Goal: Information Seeking & Learning: Learn about a topic

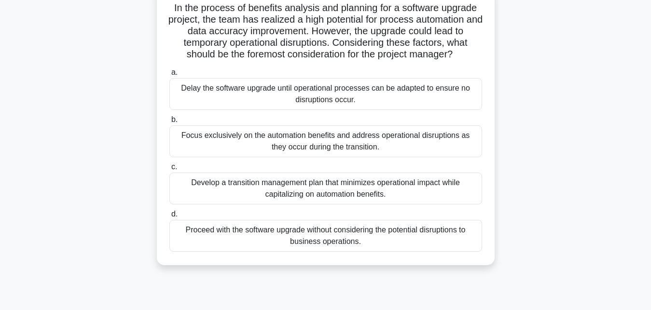
scroll to position [74, 0]
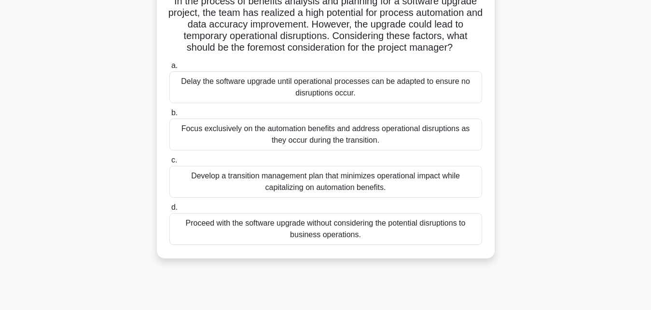
click at [310, 134] on div "Focus exclusively on the automation benefits and address operational disruption…" at bounding box center [325, 135] width 312 height 32
click at [169, 116] on input "b. Focus exclusively on the automation benefits and address operational disrupt…" at bounding box center [169, 113] width 0 height 6
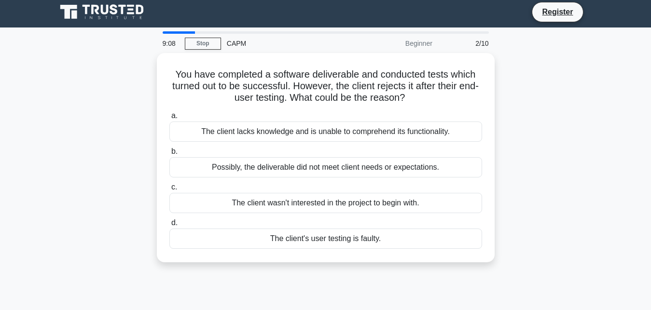
scroll to position [0, 0]
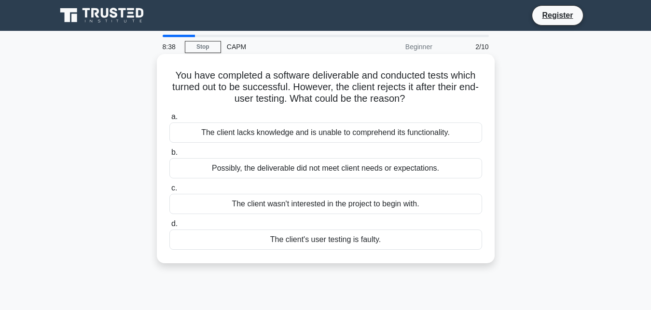
click at [326, 171] on div "Possibly, the deliverable did not meet client needs or expectations." at bounding box center [325, 168] width 312 height 20
click at [169, 156] on input "b. Possibly, the deliverable did not meet client needs or expectations." at bounding box center [169, 152] width 0 height 6
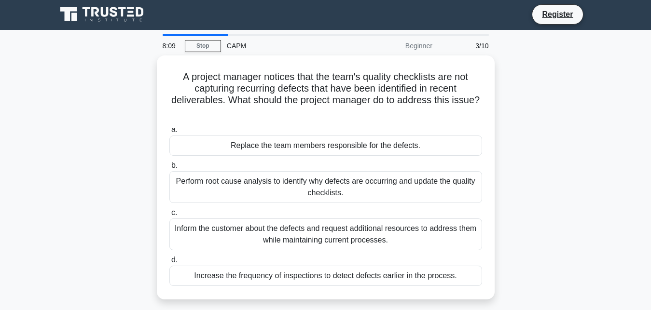
scroll to position [1, 0]
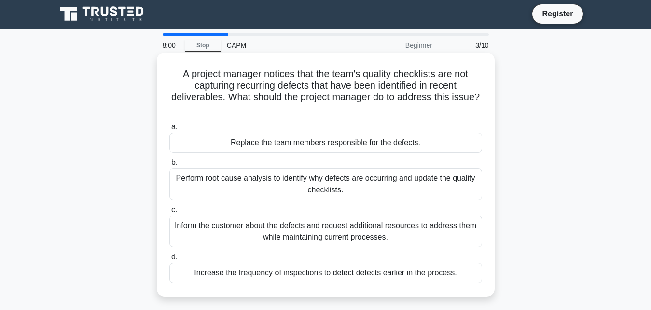
click at [340, 183] on div "Perform root cause analysis to identify why defects are occurring and update th…" at bounding box center [325, 184] width 312 height 32
click at [169, 166] on input "b. Perform root cause analysis to identify why defects are occurring and update…" at bounding box center [169, 163] width 0 height 6
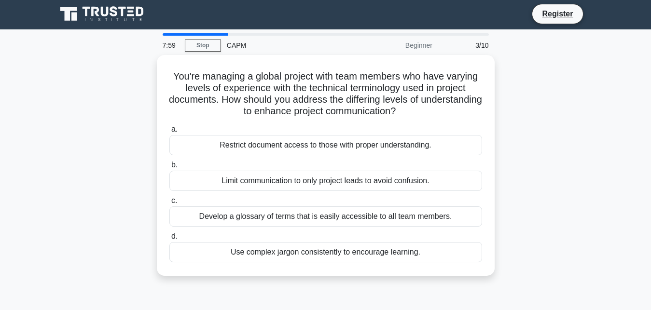
scroll to position [0, 0]
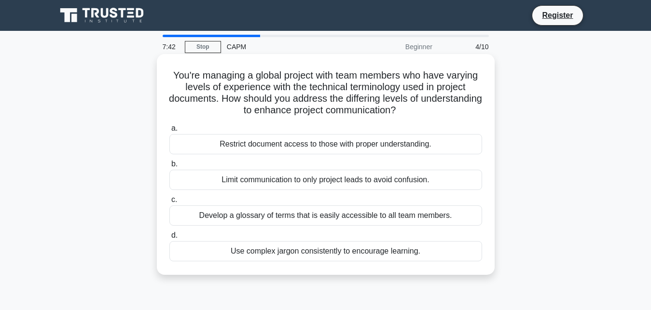
click at [337, 217] on div "Develop a glossary of terms that is easily accessible to all team members." at bounding box center [325, 215] width 312 height 20
click at [169, 203] on input "c. Develop a glossary of terms that is easily accessible to all team members." at bounding box center [169, 200] width 0 height 6
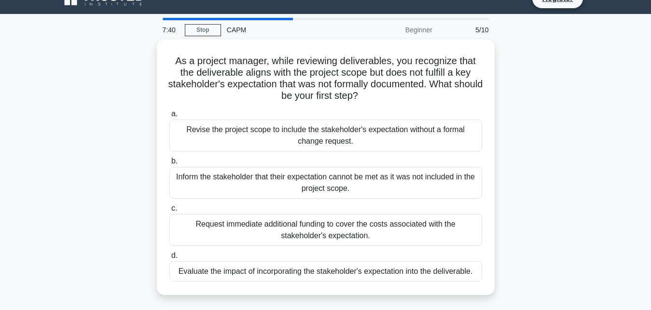
scroll to position [19, 0]
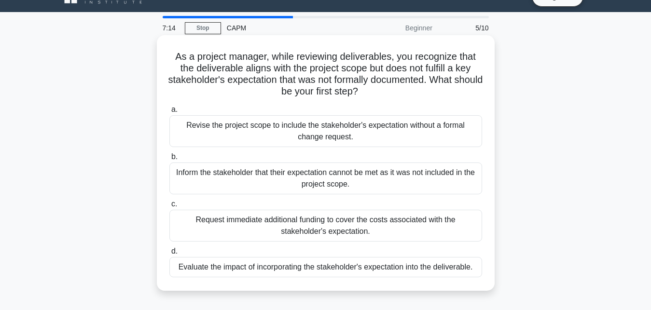
click at [373, 270] on div "Evaluate the impact of incorporating the stakeholder's expectation into the del…" at bounding box center [325, 267] width 312 height 20
click at [169, 255] on input "d. Evaluate the impact of incorporating the stakeholder's expectation into the …" at bounding box center [169, 251] width 0 height 6
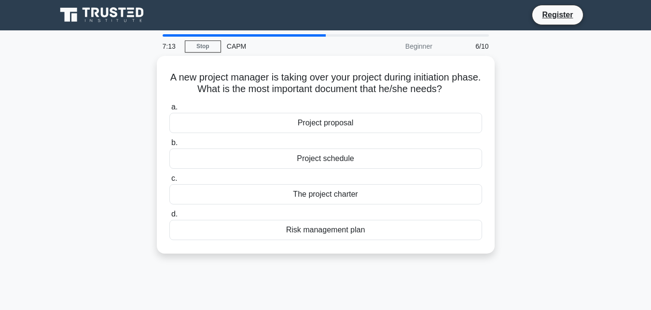
scroll to position [0, 0]
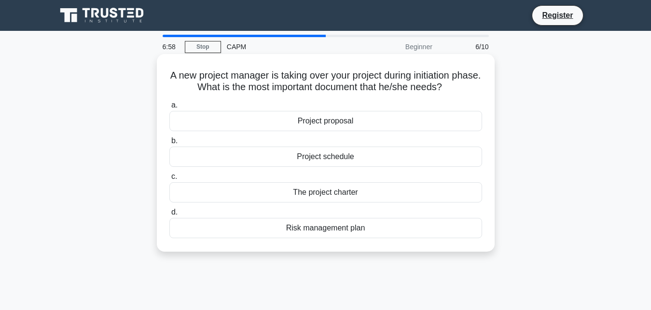
click at [333, 152] on div "Project schedule" at bounding box center [325, 157] width 312 height 20
click at [169, 144] on input "b. Project schedule" at bounding box center [169, 141] width 0 height 6
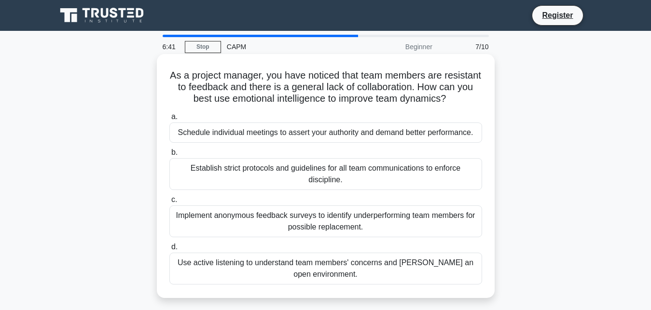
click at [350, 222] on div "Implement anonymous feedback surveys to identify underperforming team members f…" at bounding box center [325, 221] width 312 height 32
click at [169, 203] on input "c. Implement anonymous feedback surveys to identify underperforming team member…" at bounding box center [169, 200] width 0 height 6
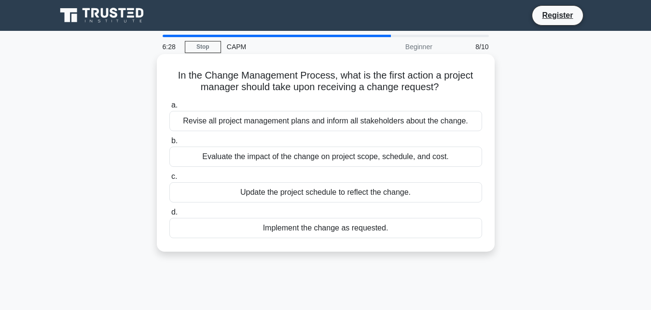
click at [334, 161] on div "Evaluate the impact of the change on project scope, schedule, and cost." at bounding box center [325, 157] width 312 height 20
click at [169, 144] on input "b. Evaluate the impact of the change on project scope, schedule, and cost." at bounding box center [169, 141] width 0 height 6
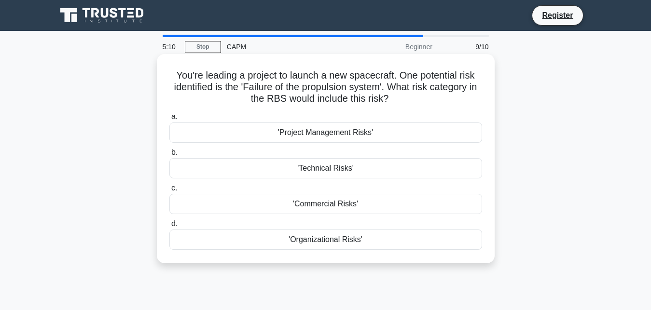
click at [331, 177] on div "'Technical Risks'" at bounding box center [325, 168] width 312 height 20
click at [169, 156] on input "b. 'Technical Risks'" at bounding box center [169, 152] width 0 height 6
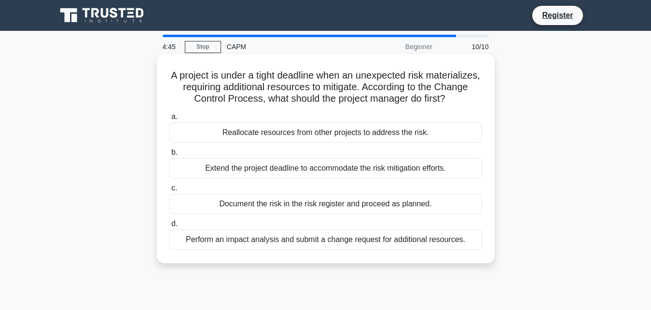
click at [324, 172] on div "Extend the project deadline to accommodate the risk mitigation efforts." at bounding box center [325, 168] width 312 height 20
click at [169, 156] on input "b. Extend the project deadline to accommodate the risk mitigation efforts." at bounding box center [169, 152] width 0 height 6
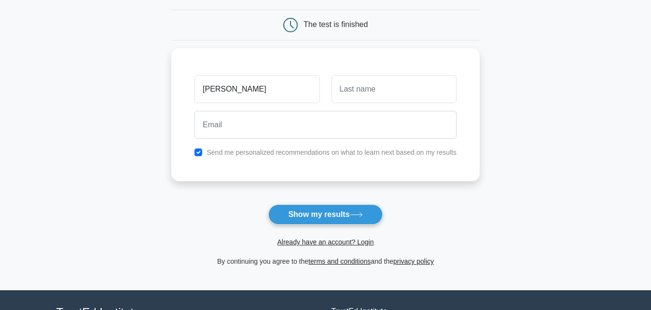
scroll to position [85, 0]
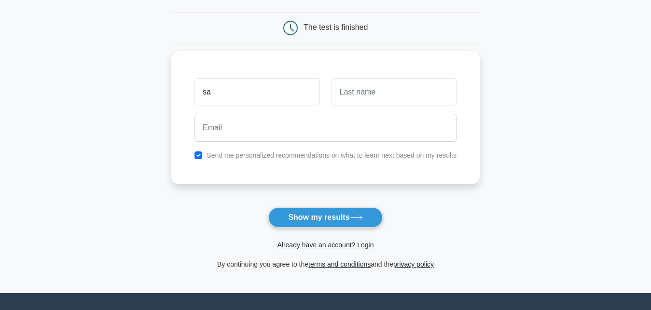
type input "s"
click at [347, 218] on button "Show my results" at bounding box center [325, 217] width 114 height 20
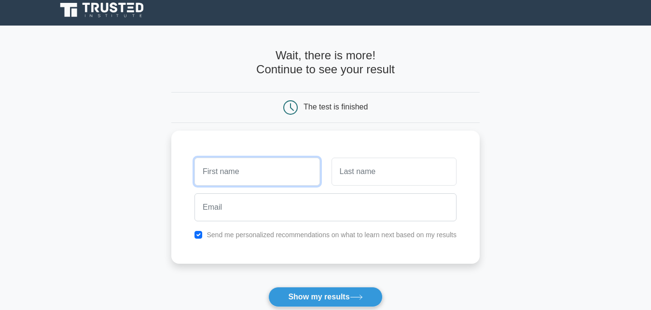
scroll to position [0, 0]
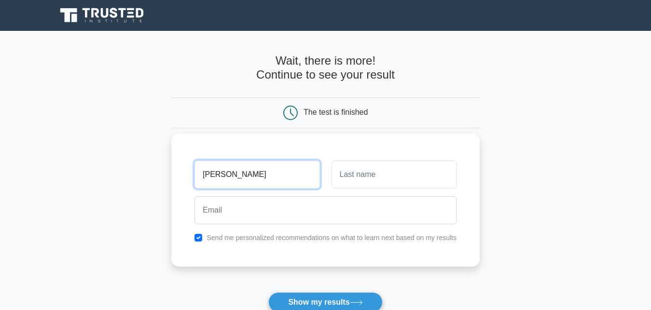
type input "[PERSON_NAME]"
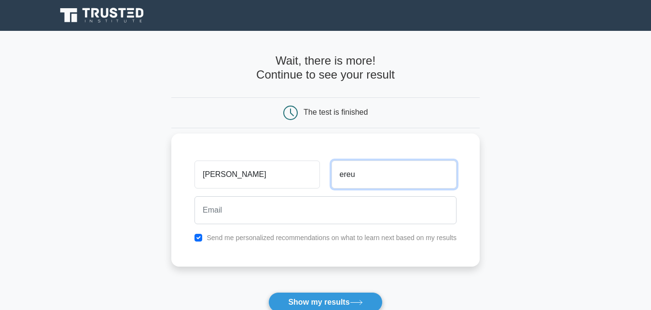
type input "ereu"
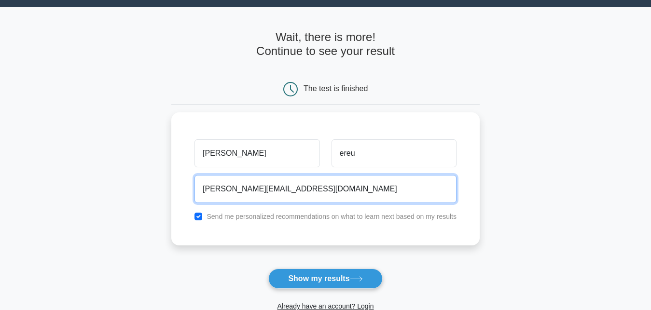
scroll to position [34, 0]
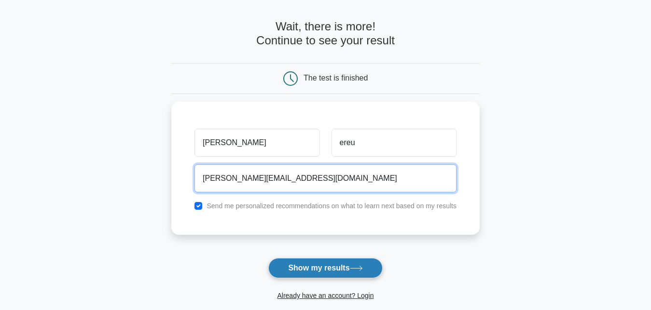
type input "[PERSON_NAME][EMAIL_ADDRESS][DOMAIN_NAME]"
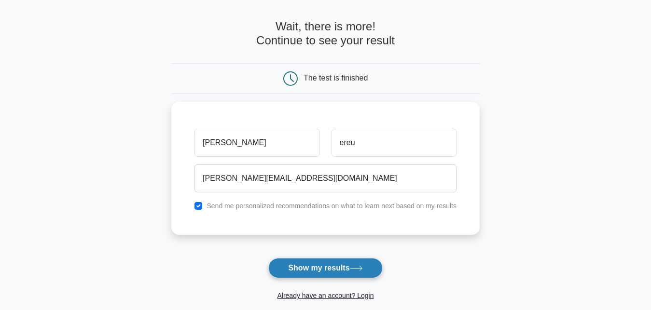
click at [341, 271] on button "Show my results" at bounding box center [325, 268] width 114 height 20
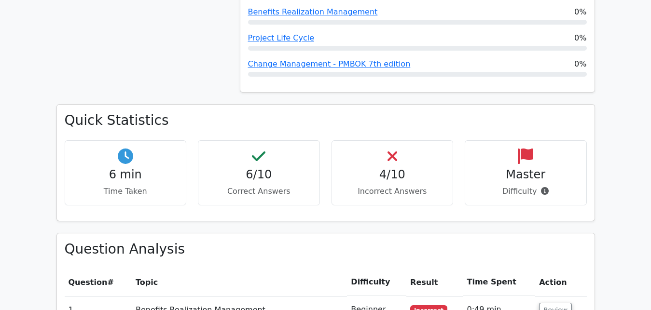
scroll to position [609, 0]
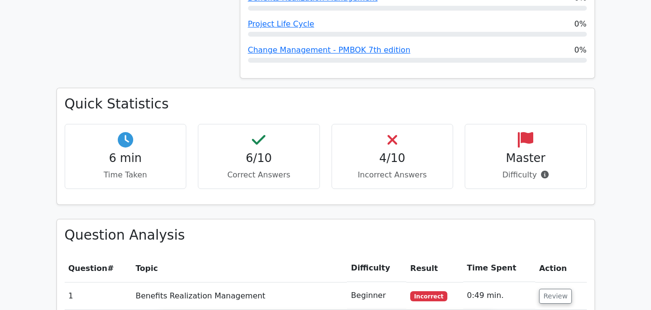
click at [540, 151] on h4 "Master" at bounding box center [526, 158] width 106 height 14
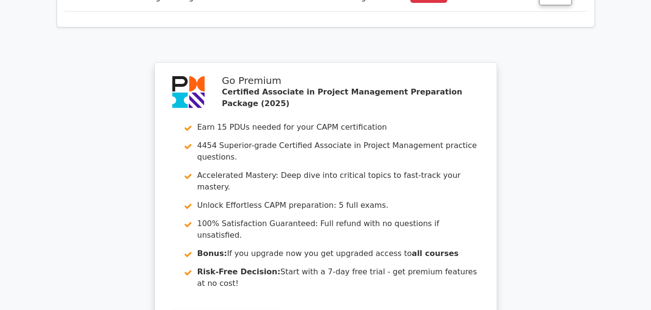
scroll to position [1752, 0]
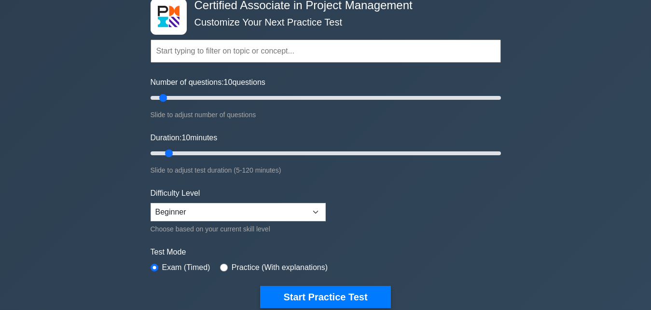
scroll to position [92, 0]
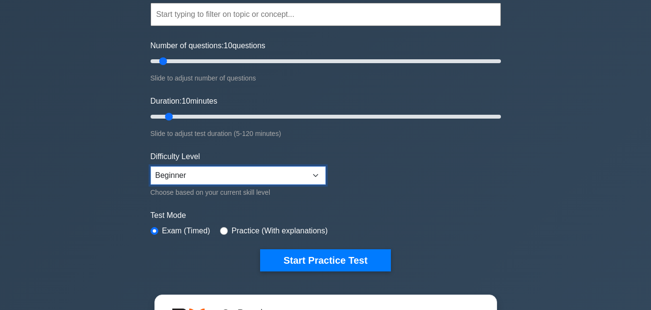
click at [150, 166] on select "Beginner Intermediate Expert" at bounding box center [237, 175] width 175 height 18
select select "intermediate"
click option "Intermediate" at bounding box center [0, 0] width 0 height 0
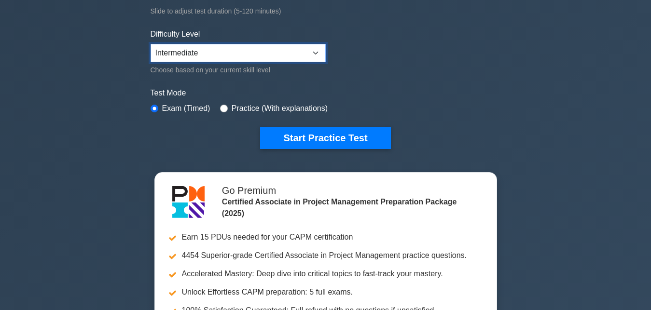
scroll to position [227, 0]
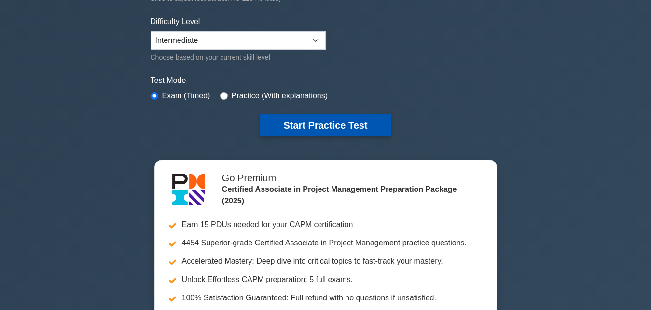
click at [337, 116] on button "Start Practice Test" at bounding box center [325, 125] width 130 height 22
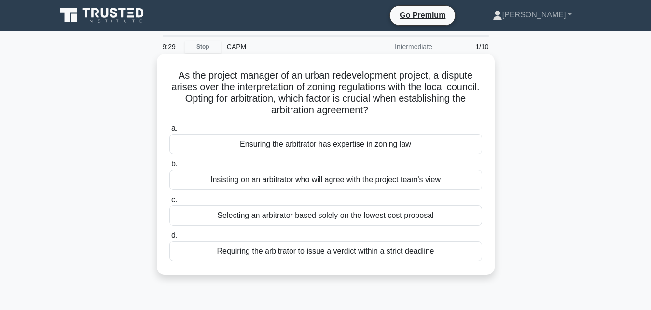
click at [342, 153] on div "Ensuring the arbitrator has expertise in zoning law" at bounding box center [325, 144] width 312 height 20
click at [169, 132] on input "a. Ensuring the arbitrator has expertise in zoning law" at bounding box center [169, 128] width 0 height 6
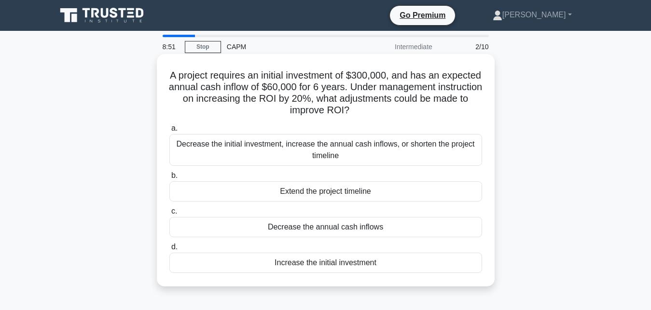
click at [318, 262] on div "Increase the initial investment" at bounding box center [325, 263] width 312 height 20
click at [169, 250] on input "d. Increase the initial investment" at bounding box center [169, 247] width 0 height 6
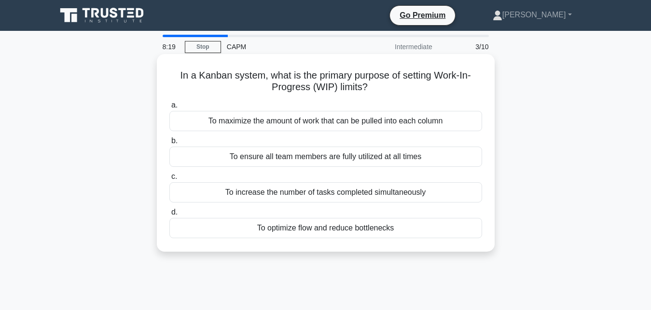
click at [330, 233] on div "To optimize flow and reduce bottlenecks" at bounding box center [325, 228] width 312 height 20
click at [169, 216] on input "d. To optimize flow and reduce bottlenecks" at bounding box center [169, 212] width 0 height 6
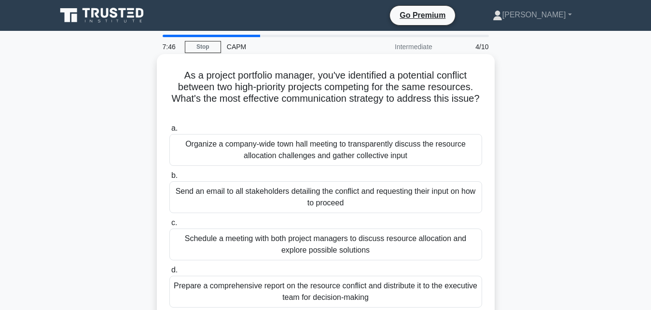
click at [353, 244] on div "Schedule a meeting with both project managers to discuss resource allocation an…" at bounding box center [325, 245] width 312 height 32
click at [169, 226] on input "c. Schedule a meeting with both project managers to discuss resource allocation…" at bounding box center [169, 223] width 0 height 6
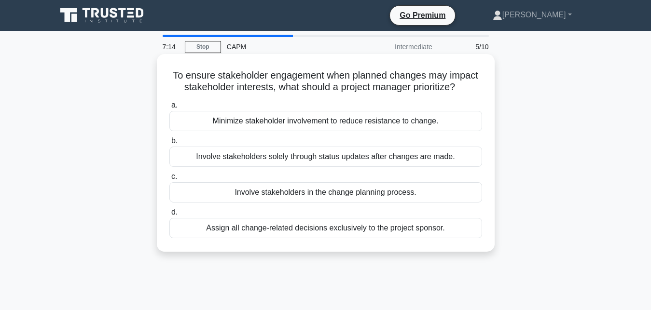
click at [380, 157] on div "Involve stakeholders solely through status updates after changes are made." at bounding box center [325, 157] width 312 height 20
click at [169, 144] on input "b. Involve stakeholders solely through status updates after changes are made." at bounding box center [169, 141] width 0 height 6
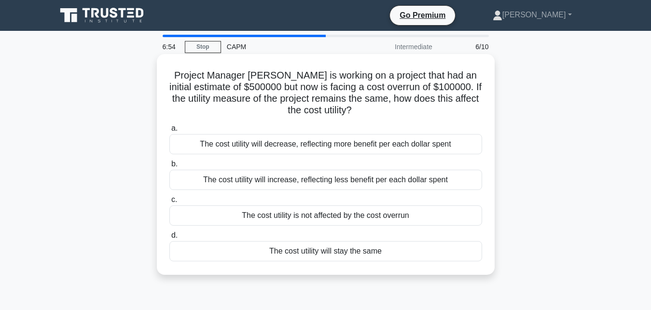
click at [318, 181] on div "The cost utility will increase, reflecting less benefit per each dollar spent" at bounding box center [325, 180] width 312 height 20
click at [169, 167] on input "b. The cost utility will increase, reflecting less benefit per each dollar spent" at bounding box center [169, 164] width 0 height 6
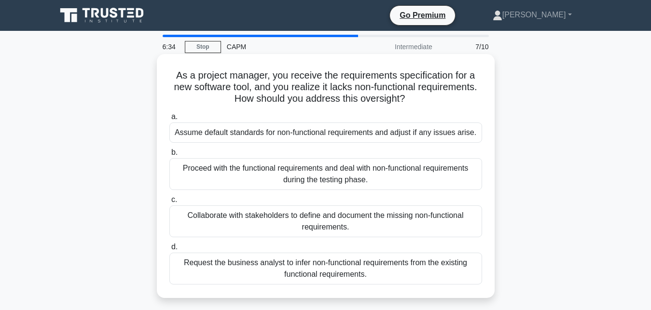
click at [319, 214] on div "Collaborate with stakeholders to define and document the missing non-functional…" at bounding box center [325, 221] width 312 height 32
click at [169, 203] on input "c. Collaborate with stakeholders to define and document the missing non-functio…" at bounding box center [169, 200] width 0 height 6
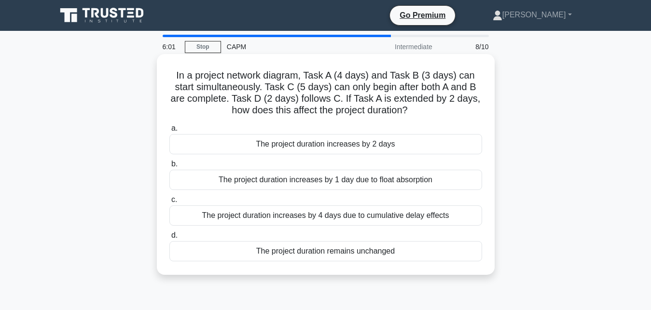
click at [327, 216] on div "The project duration increases by 4 days due to cumulative delay effects" at bounding box center [325, 215] width 312 height 20
click at [169, 203] on input "c. The project duration increases by 4 days due to cumulative delay effects" at bounding box center [169, 200] width 0 height 6
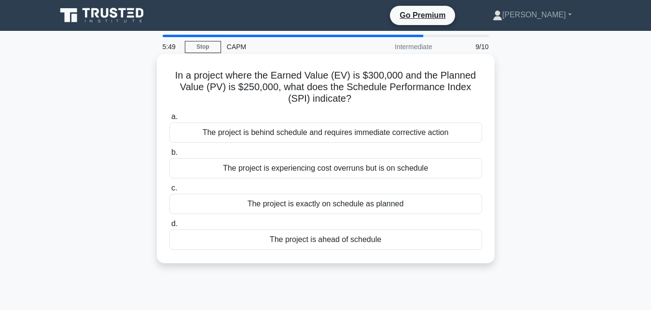
click at [337, 135] on div "The project is behind schedule and requires immediate corrective action" at bounding box center [325, 132] width 312 height 20
click at [169, 120] on input "a. The project is behind schedule and requires immediate corrective action" at bounding box center [169, 117] width 0 height 6
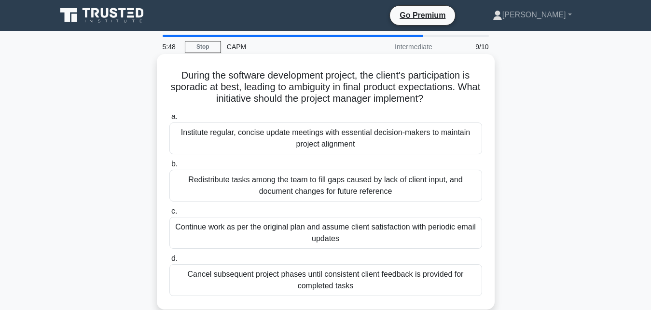
click at [353, 193] on div "Redistribute tasks among the team to fill gaps caused by lack of client input, …" at bounding box center [325, 186] width 312 height 32
click at [169, 167] on input "b. Redistribute tasks among the team to fill gaps caused by lack of client inpu…" at bounding box center [169, 164] width 0 height 6
